Goal: Entertainment & Leisure: Consume media (video, audio)

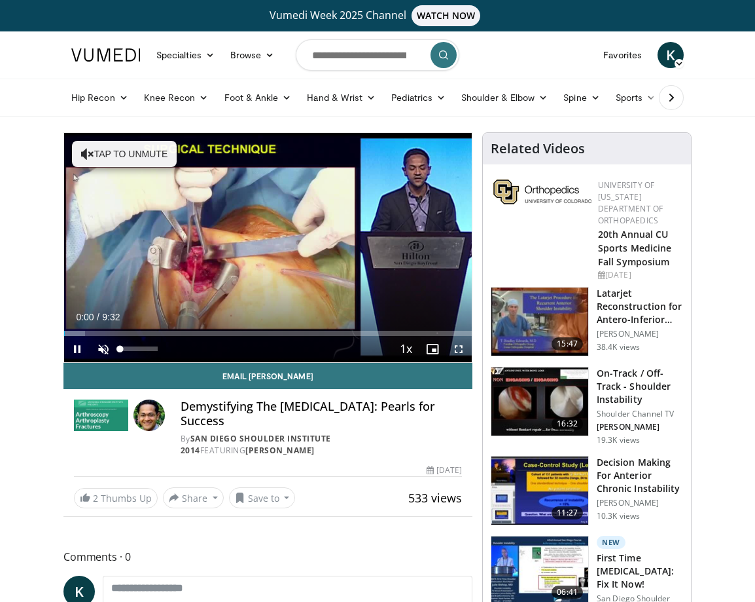
click at [106, 353] on span "Video Player" at bounding box center [103, 349] width 26 height 26
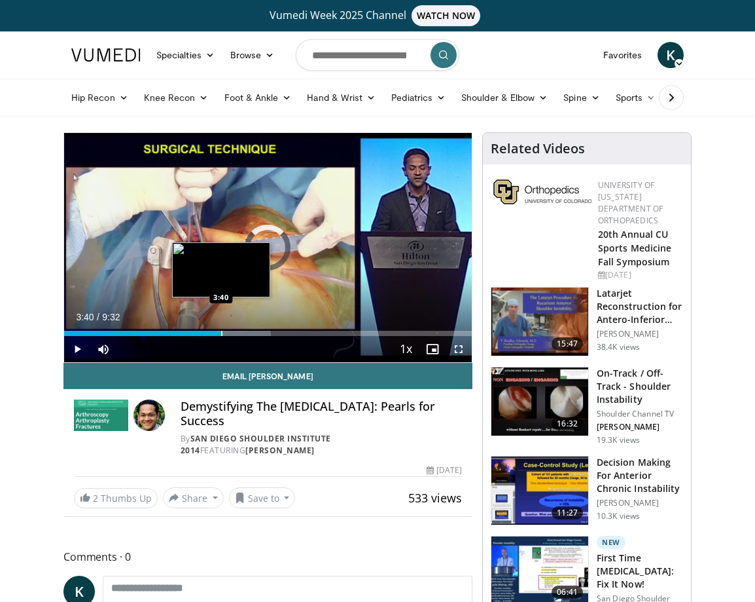
click at [221, 331] on div "Progress Bar" at bounding box center [221, 333] width 1 height 5
click at [235, 331] on div "Progress Bar" at bounding box center [235, 333] width 1 height 5
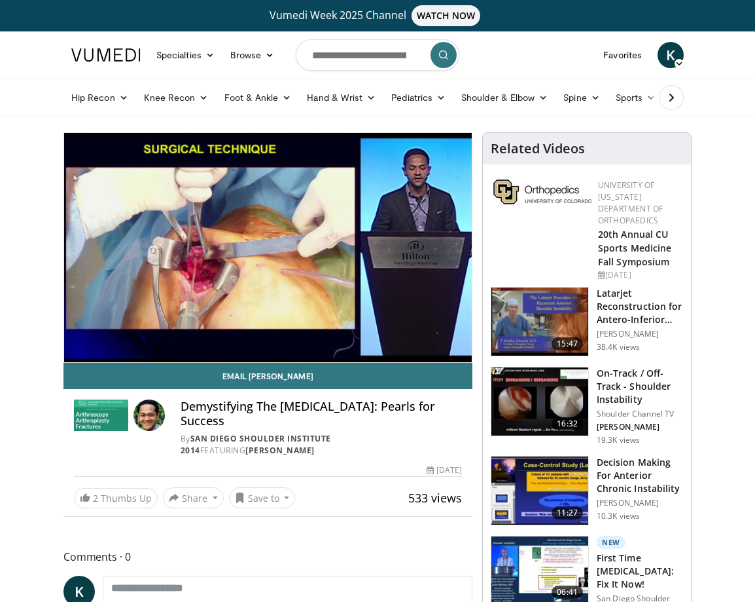
click at [458, 348] on div "10 seconds Tap to unmute" at bounding box center [268, 247] width 408 height 229
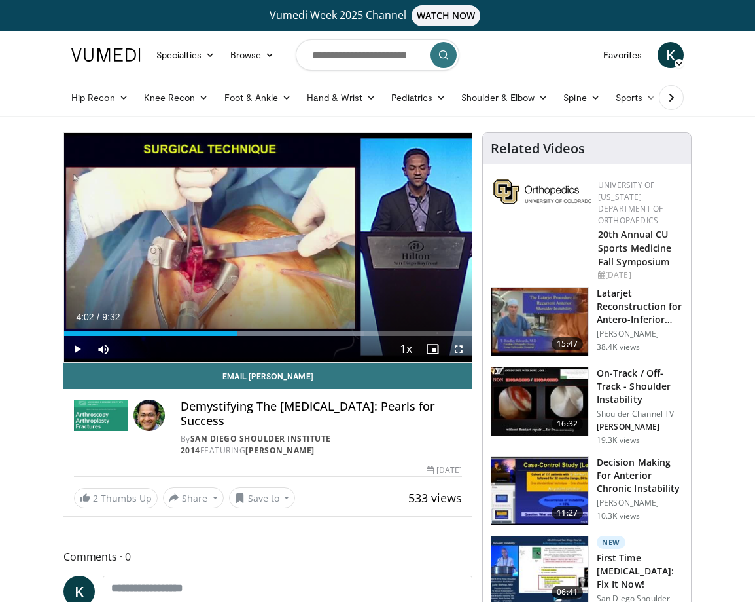
click at [458, 348] on span "Video Player" at bounding box center [459, 349] width 26 height 26
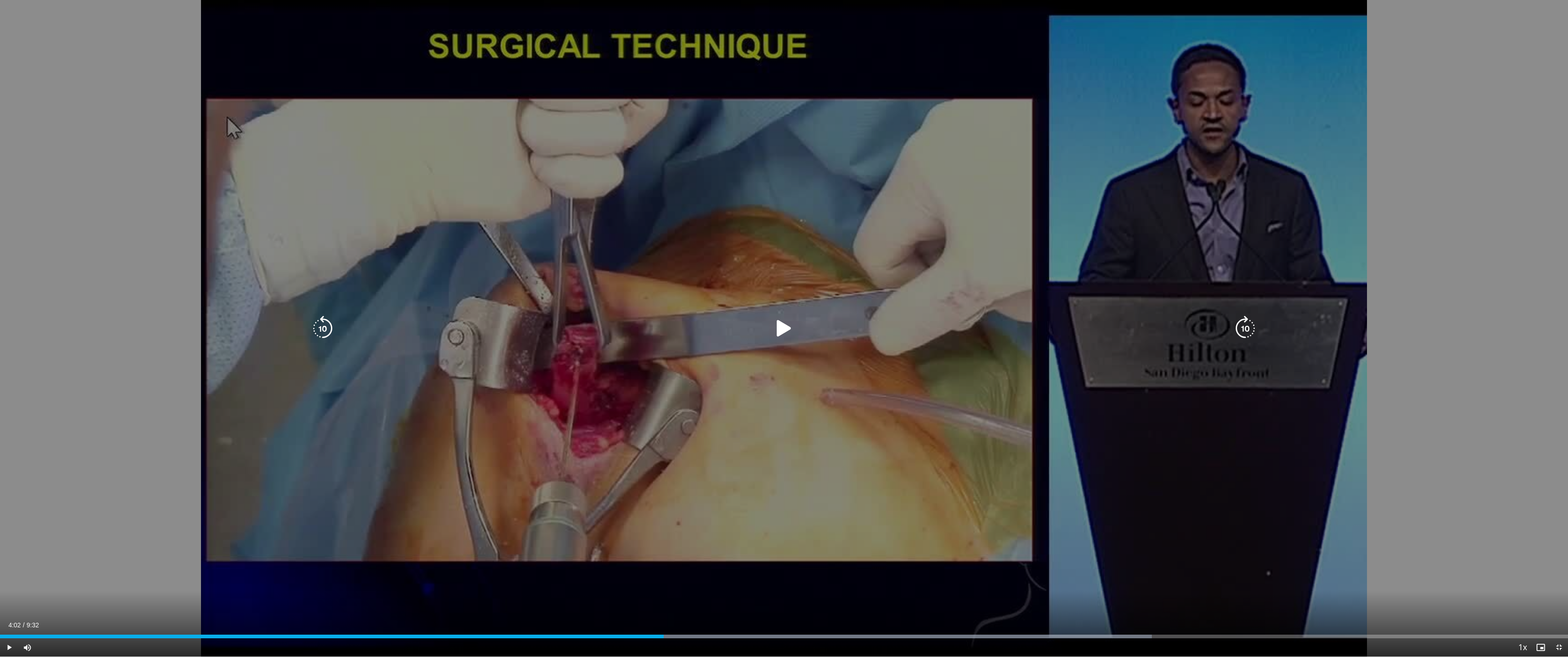
click at [526, 385] on div "10 seconds Tap to unmute" at bounding box center [784, 328] width 1568 height 656
click at [526, 275] on div "10 seconds Tap to unmute" at bounding box center [784, 328] width 1568 height 656
click at [496, 376] on div "10 seconds Tap to unmute" at bounding box center [784, 328] width 1568 height 656
click at [509, 364] on div "10 seconds Tap to unmute" at bounding box center [784, 328] width 1568 height 656
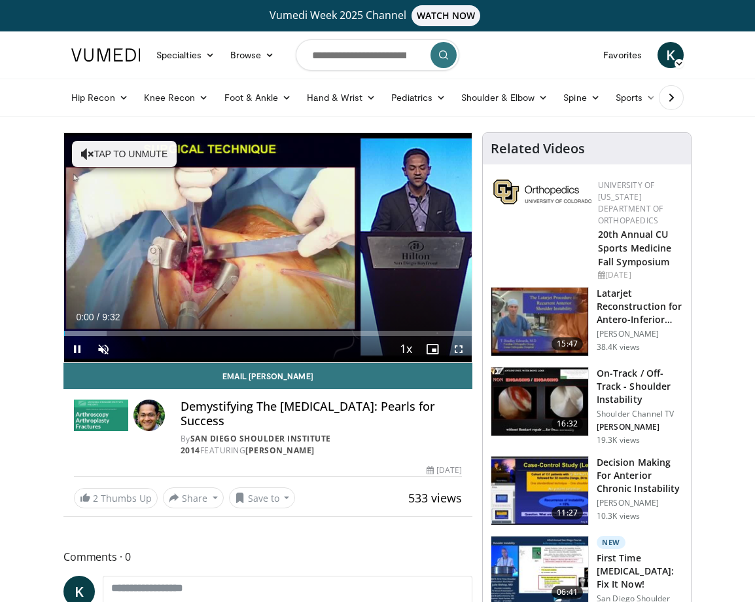
click at [301, 336] on div "Current Time 0:00 / Duration 9:32 Pause Skip Backward Skip Forward Unmute Loade…" at bounding box center [268, 349] width 408 height 26
click at [232, 337] on div "Current Time 0:01 / Duration 9:32 Pause Skip Backward Skip Forward Unmute Loade…" at bounding box center [268, 349] width 408 height 26
click at [107, 345] on span "Video Player" at bounding box center [103, 349] width 26 height 26
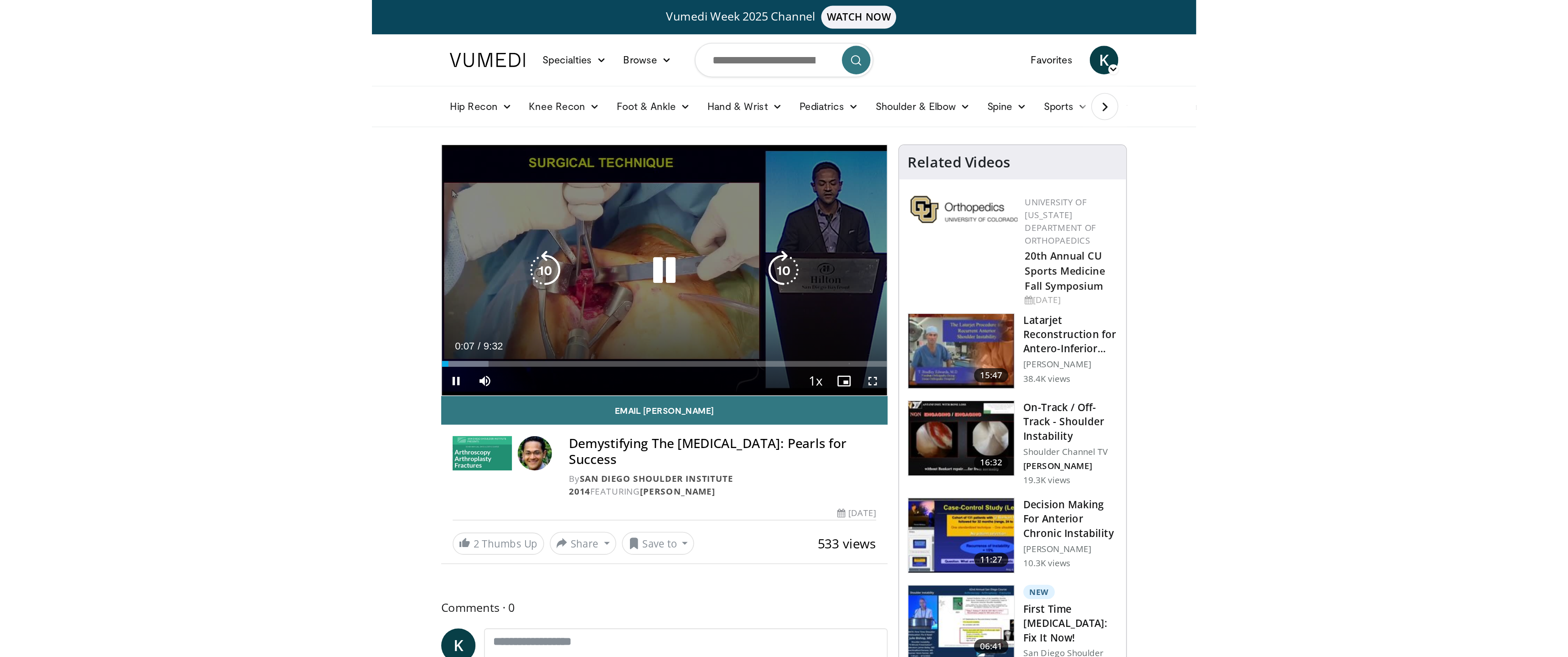
scroll to position [6, 0]
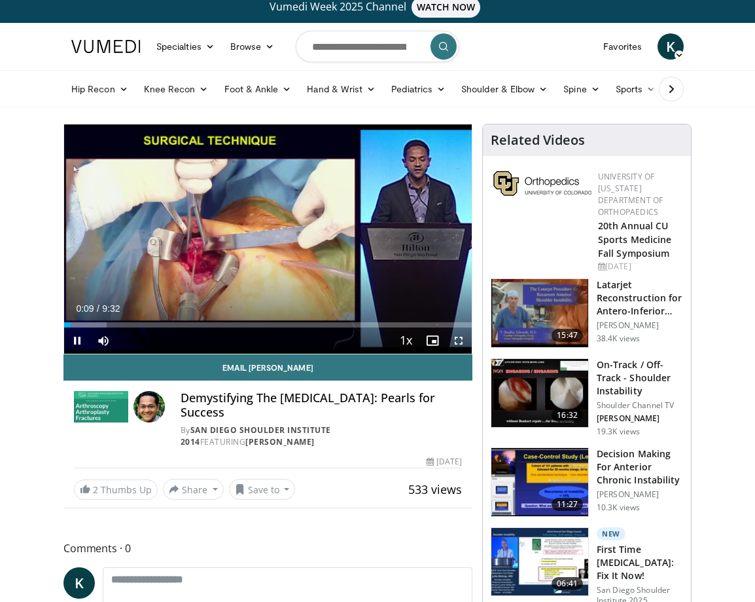
click at [460, 336] on span "Video Player" at bounding box center [459, 340] width 26 height 26
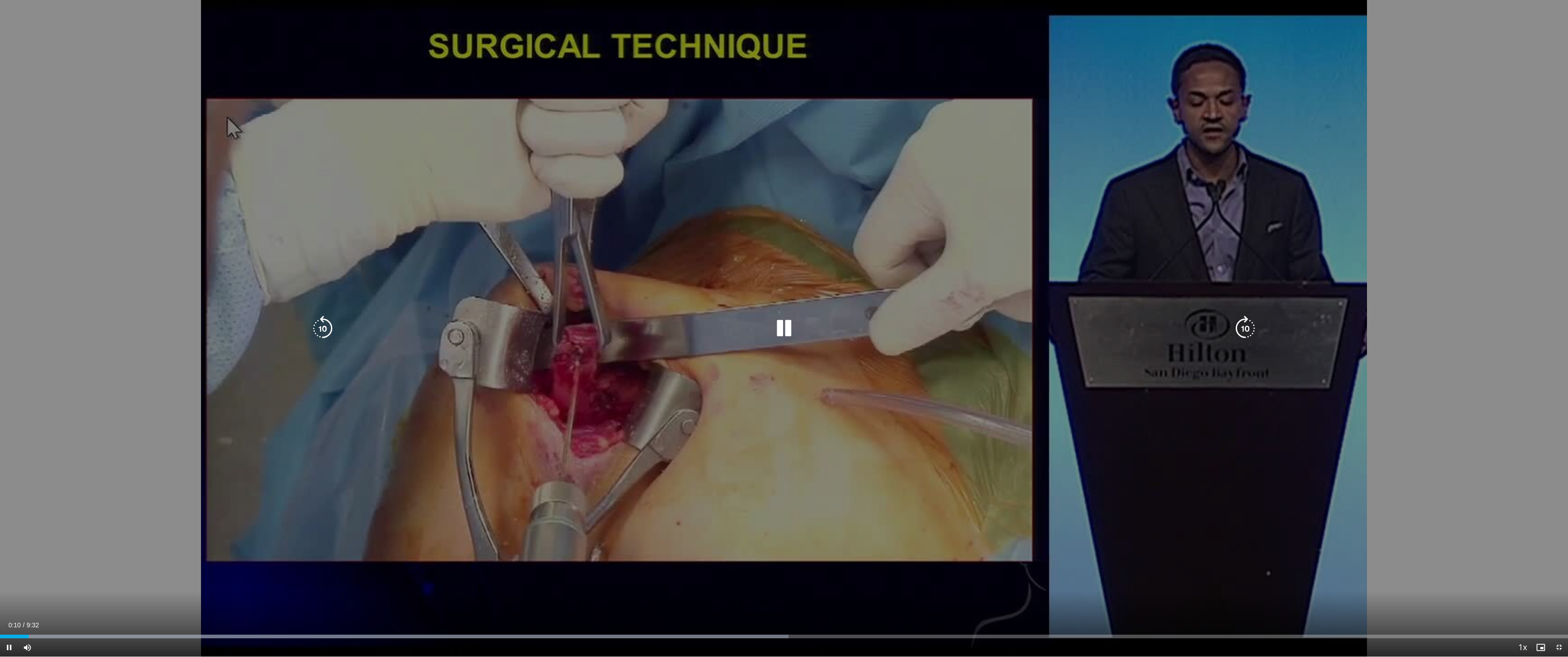
click at [526, 352] on div "10 seconds Tap to unmute" at bounding box center [784, 328] width 1568 height 656
click at [526, 419] on div "10 seconds Tap to unmute" at bounding box center [784, 328] width 1568 height 656
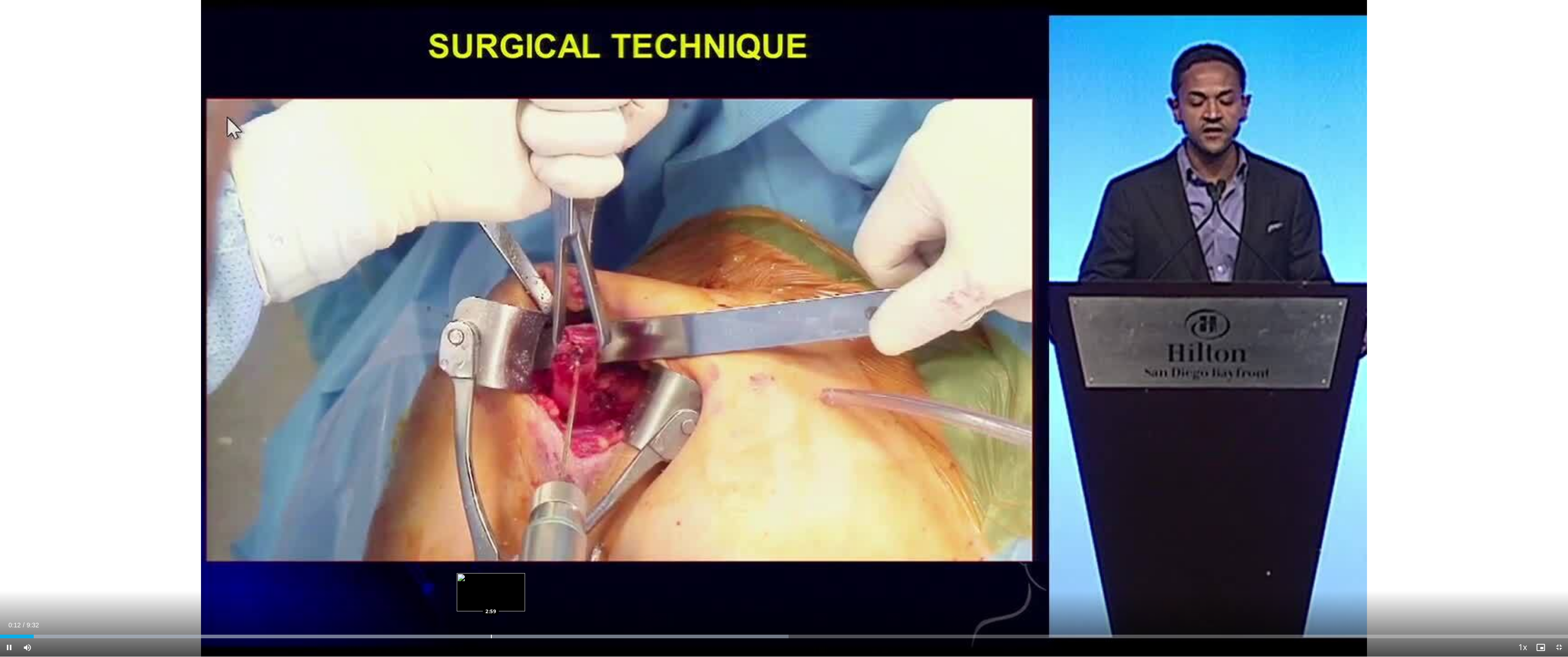
click at [492, 419] on div "Progress Bar" at bounding box center [491, 636] width 1 height 3
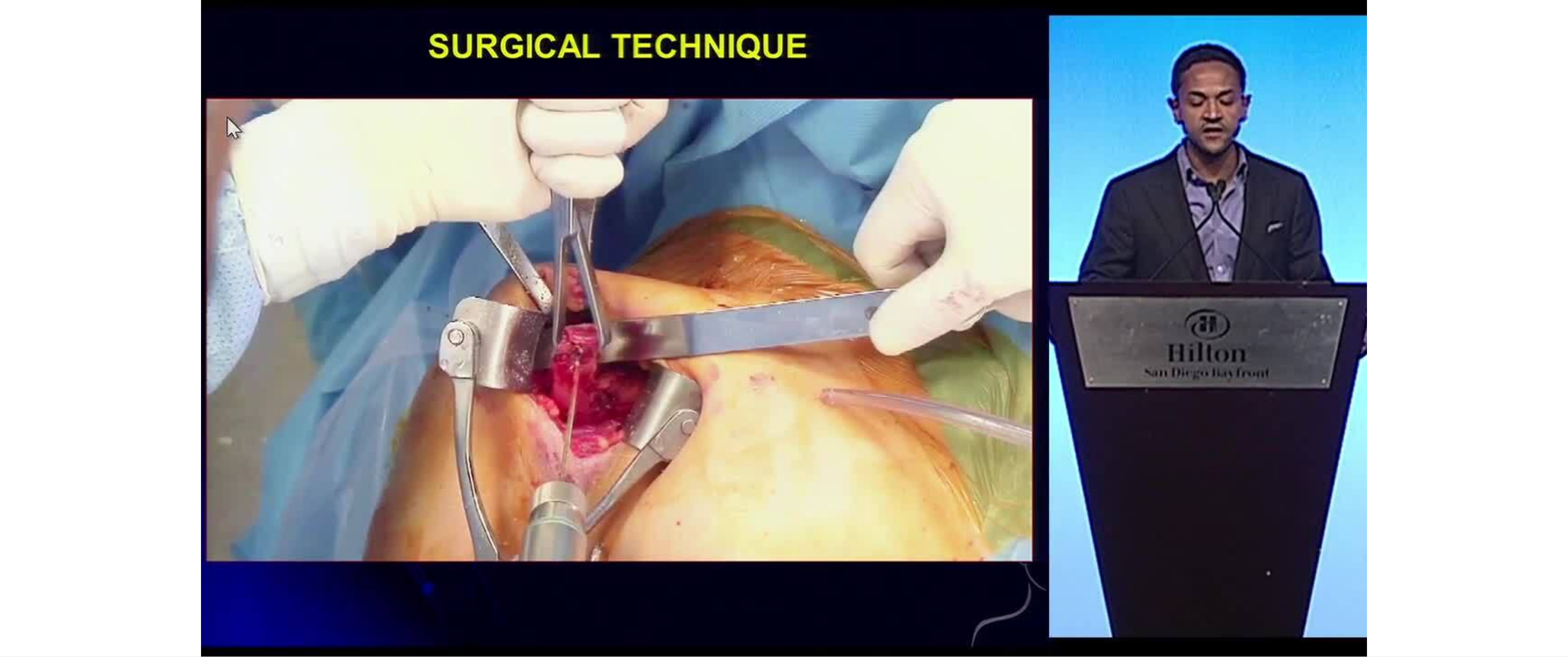
click at [521, 419] on div "10 seconds Tap to unmute" at bounding box center [784, 328] width 1568 height 656
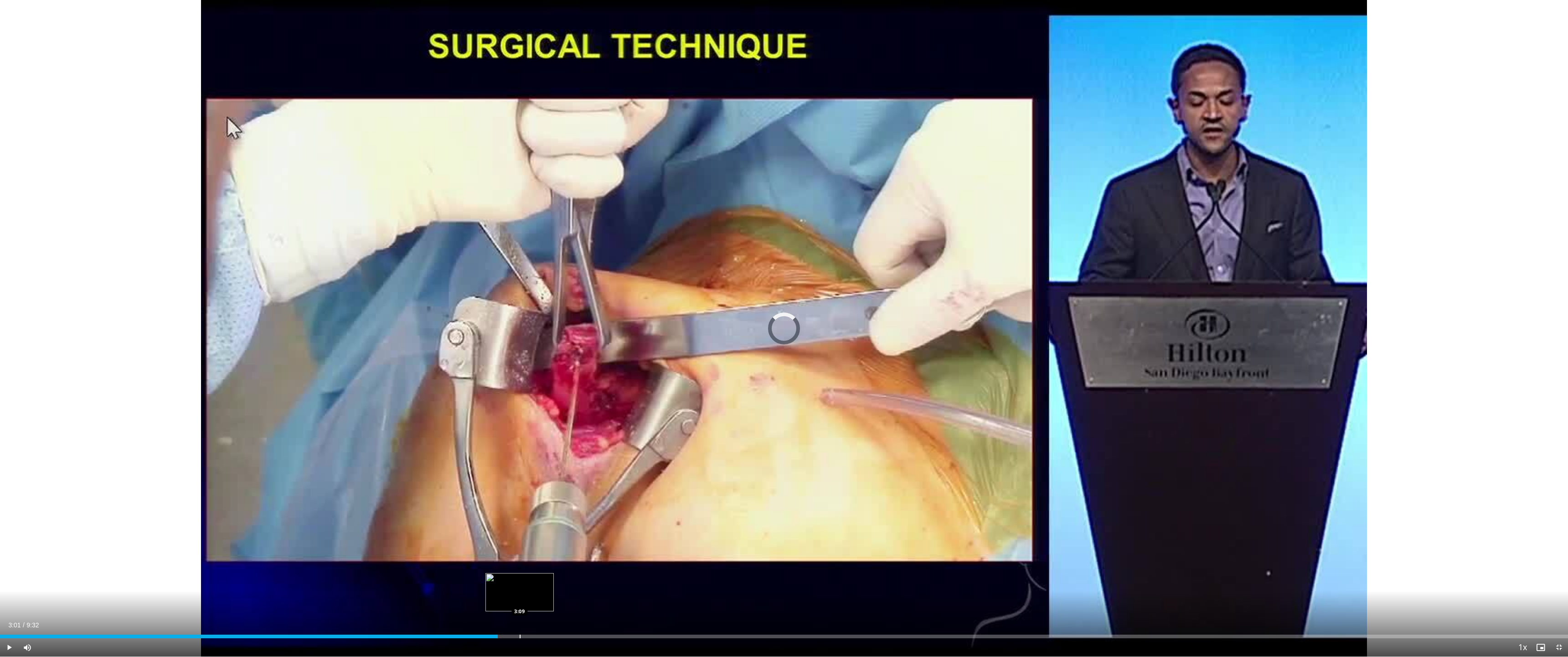
click at [519, 419] on div "Progress Bar" at bounding box center [519, 636] width 1 height 3
click at [526, 419] on div "Progress Bar" at bounding box center [533, 636] width 1 height 3
click at [526, 419] on div "Progress Bar" at bounding box center [543, 636] width 1 height 3
click at [526, 419] on div "Progress Bar" at bounding box center [561, 636] width 1 height 3
click at [526, 419] on div "Loaded : 35.90% 3:24 3:28" at bounding box center [784, 633] width 1568 height 8
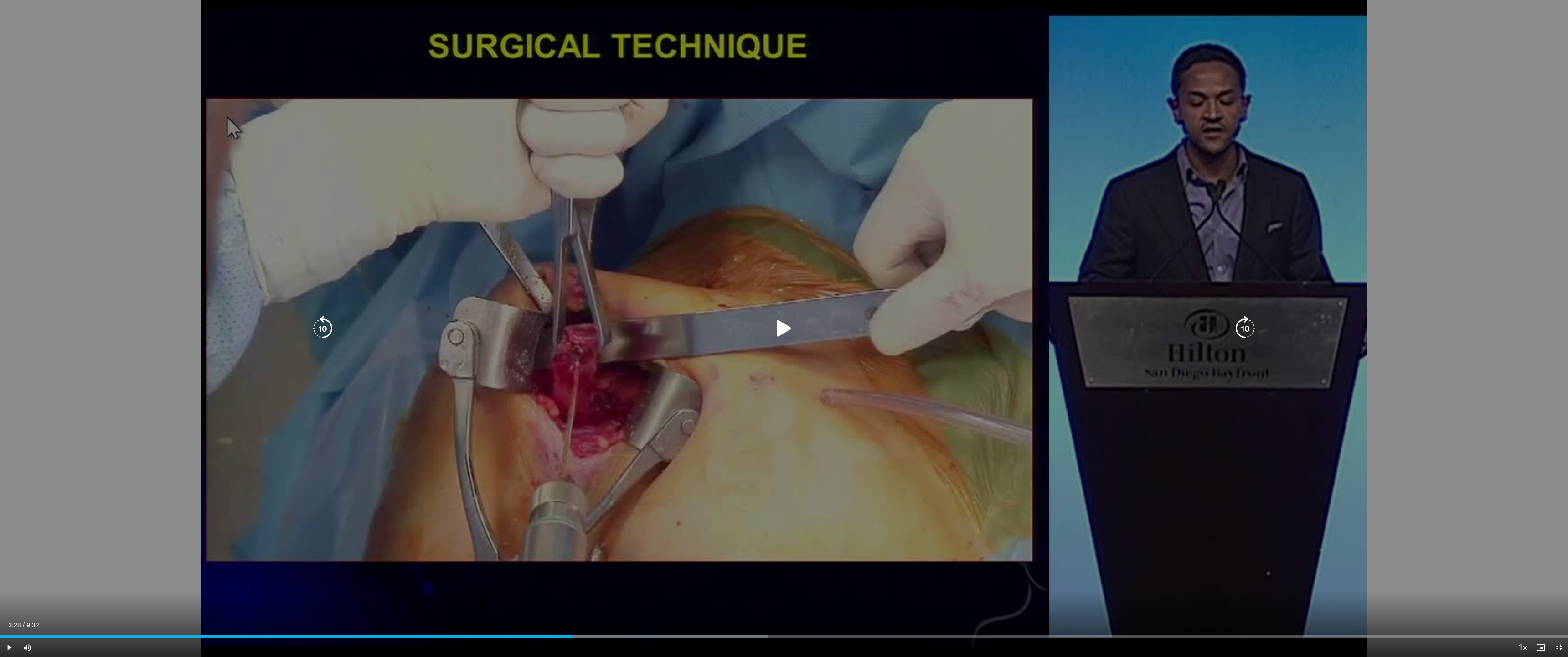
click at [526, 327] on icon "Video Player" at bounding box center [784, 328] width 26 height 26
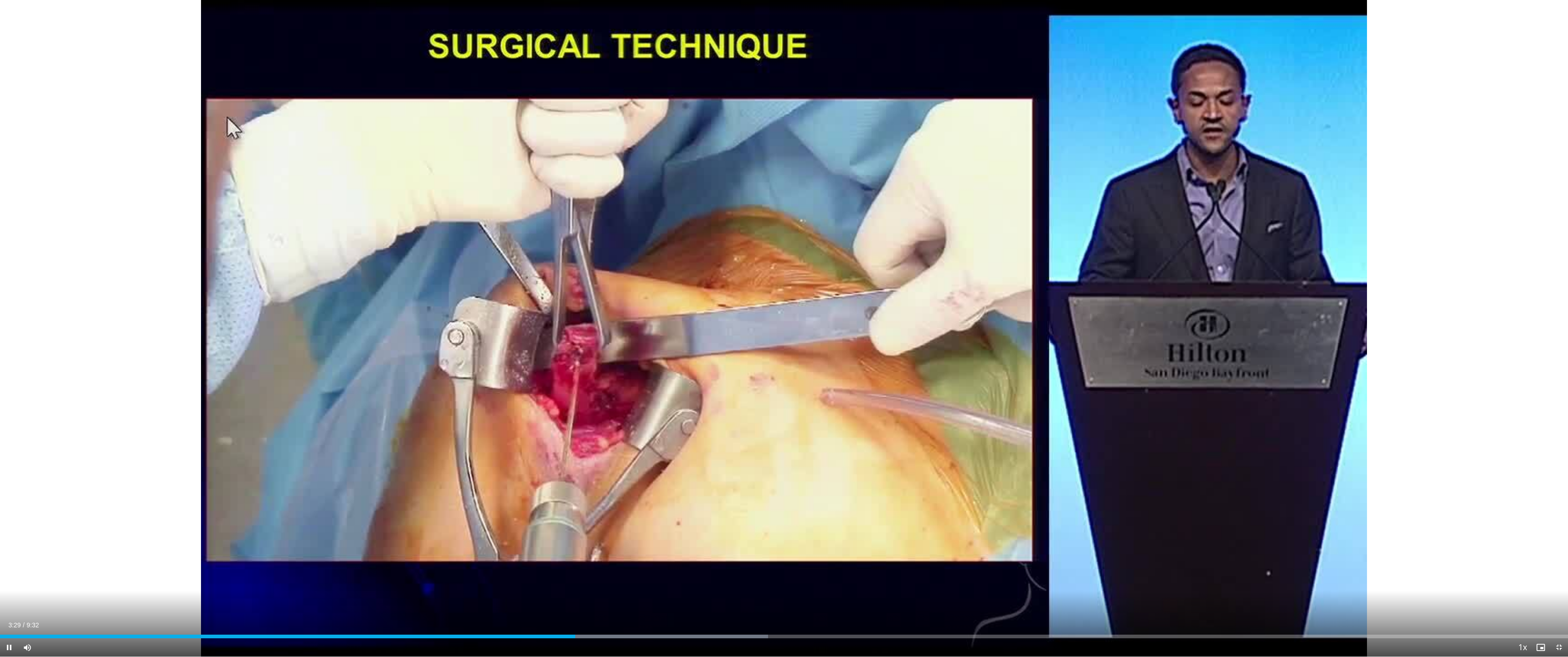
click at [526, 419] on div "Current Time 3:29 / Duration 9:32" at bounding box center [784, 625] width 1568 height 8
click at [526, 419] on div "Loaded : 48.97% 3:30 3:55" at bounding box center [784, 633] width 1568 height 8
click at [526, 419] on div "Progress Bar" at bounding box center [726, 636] width 1 height 3
click at [526, 419] on div "Progress Bar" at bounding box center [685, 636] width 1 height 3
click at [526, 419] on div "Current Time 4:10 / Duration 9:32 Pause Skip Backward Skip Forward Mute 83% Loa…" at bounding box center [784, 647] width 1568 height 18
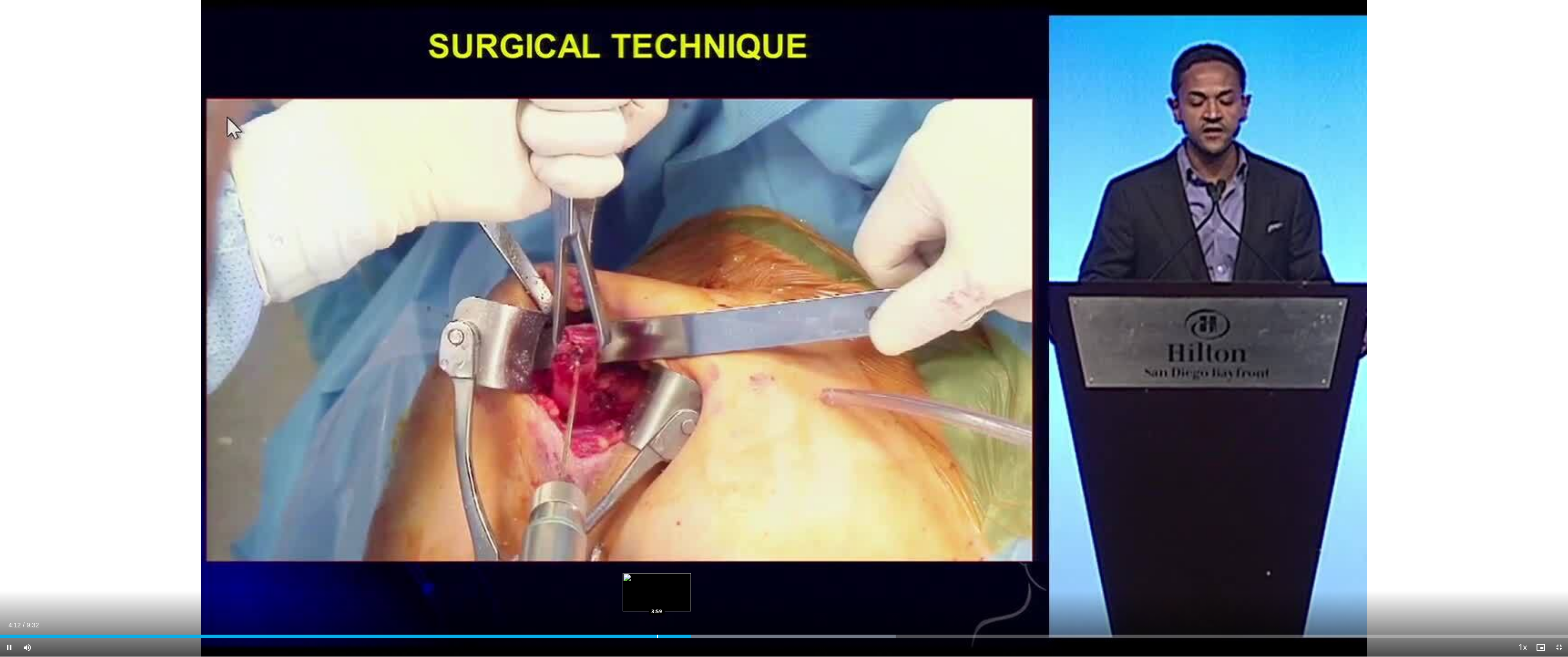
click at [526, 419] on div "Progress Bar" at bounding box center [657, 636] width 1 height 3
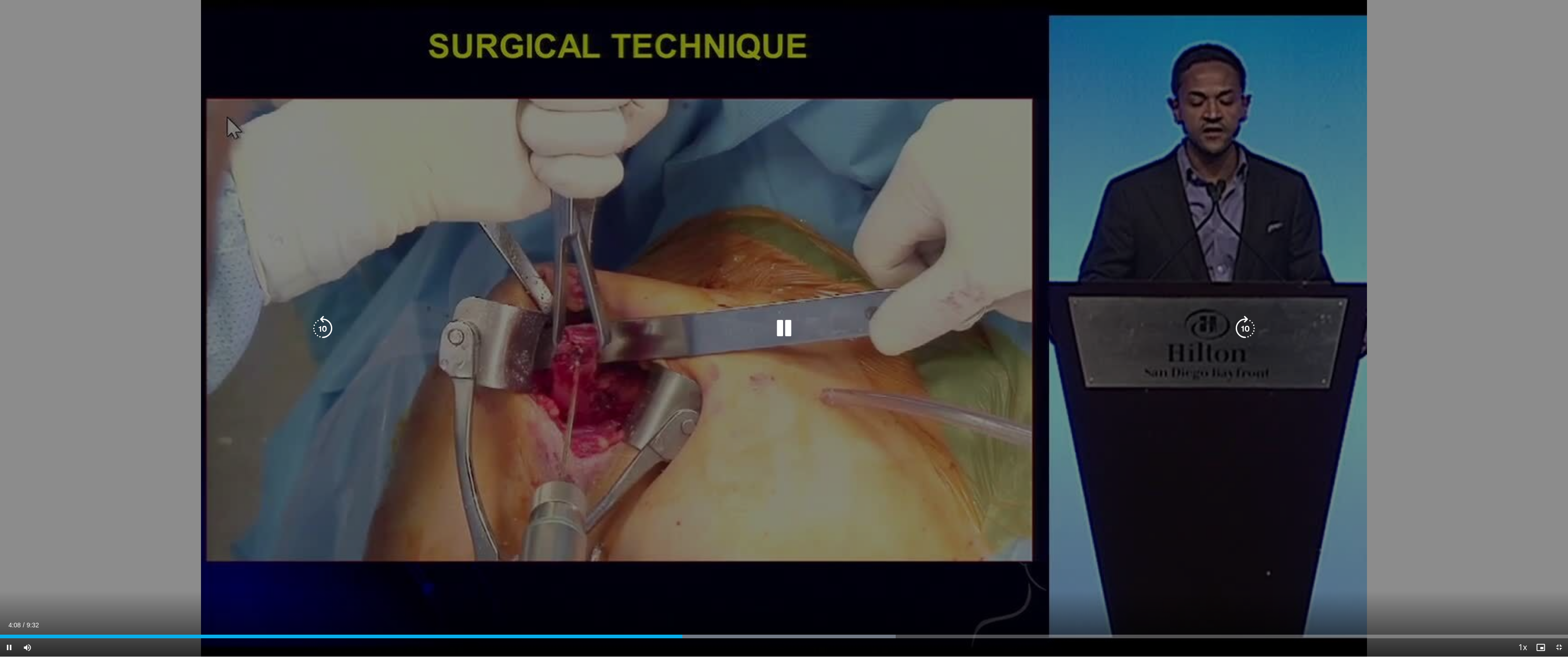
click at [526, 334] on icon "Video Player" at bounding box center [784, 328] width 26 height 26
